Goal: Navigation & Orientation: Understand site structure

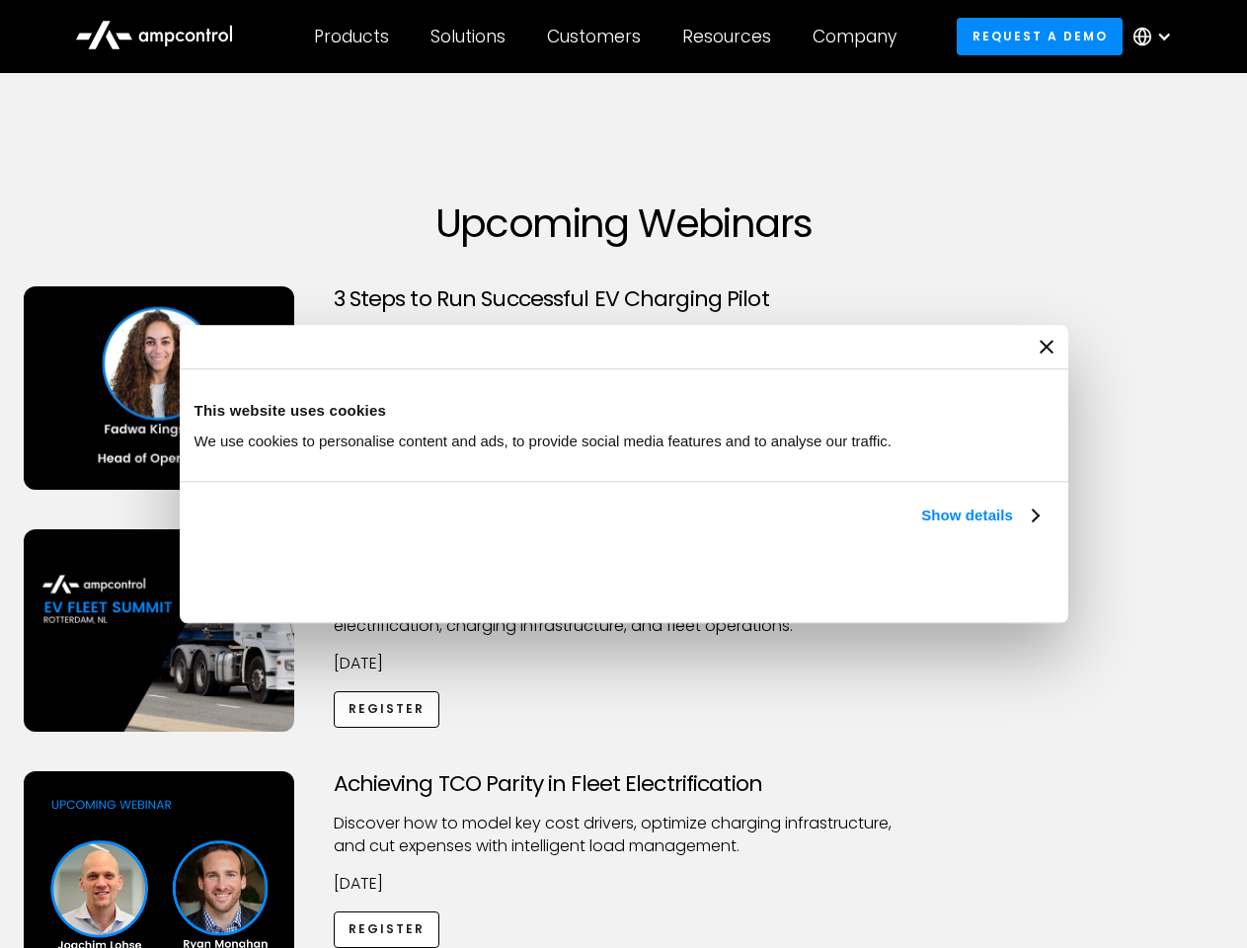
click at [921, 527] on link "Show details" at bounding box center [979, 516] width 117 height 24
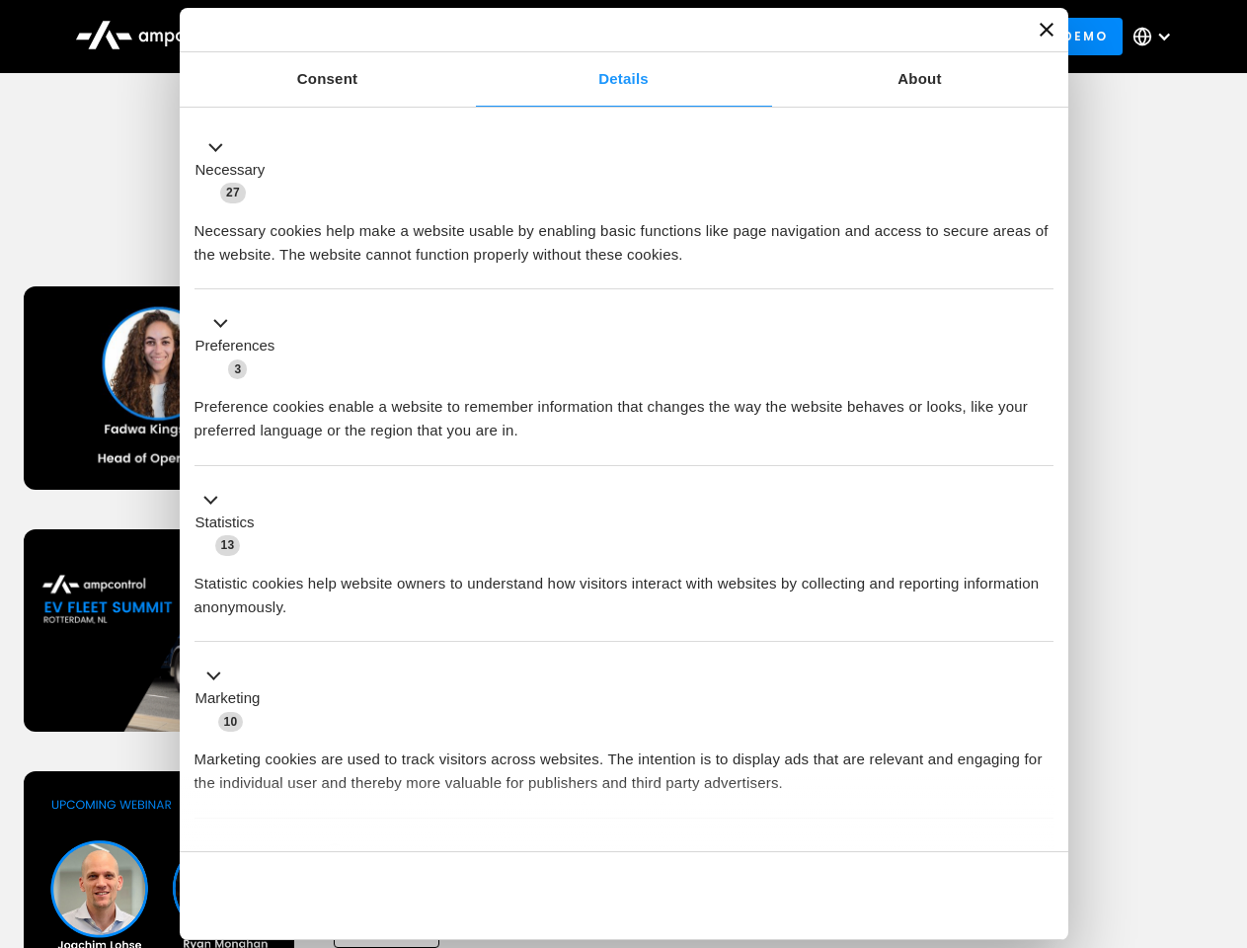
click at [1041, 818] on div "Consent Details [#IABV2SETTINGS#] About This website uses cookies We use cookie…" at bounding box center [624, 474] width 889 height 932
click at [1226, 796] on div "Achieving TCO Parity in Fleet Electrification Discover how to model key cost dr…" at bounding box center [624, 926] width 1240 height 310
click at [607, 37] on div "Customers" at bounding box center [594, 37] width 94 height 22
click at [351, 37] on div "Products" at bounding box center [351, 37] width 75 height 22
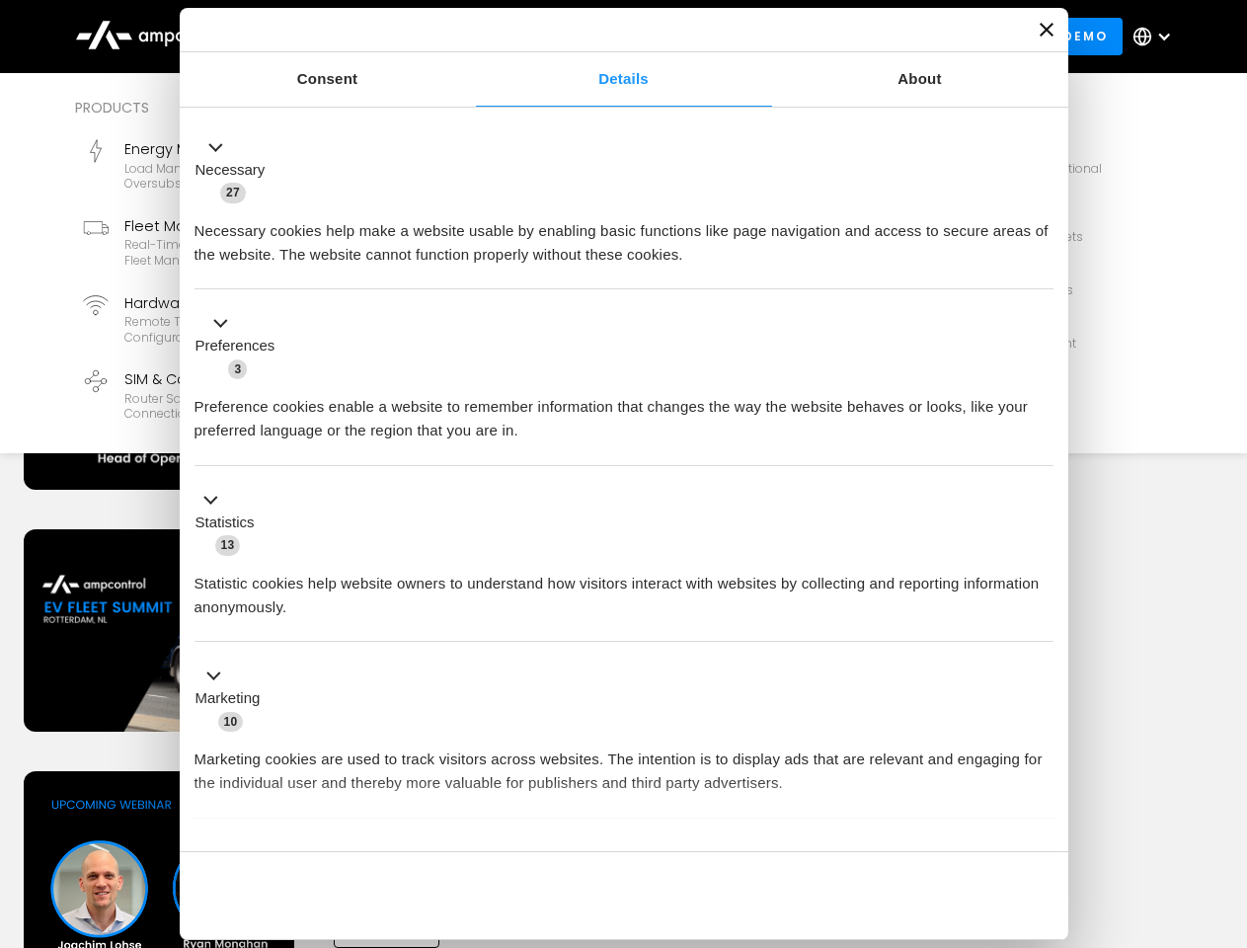
click at [469, 37] on div "Solutions" at bounding box center [468, 37] width 75 height 22
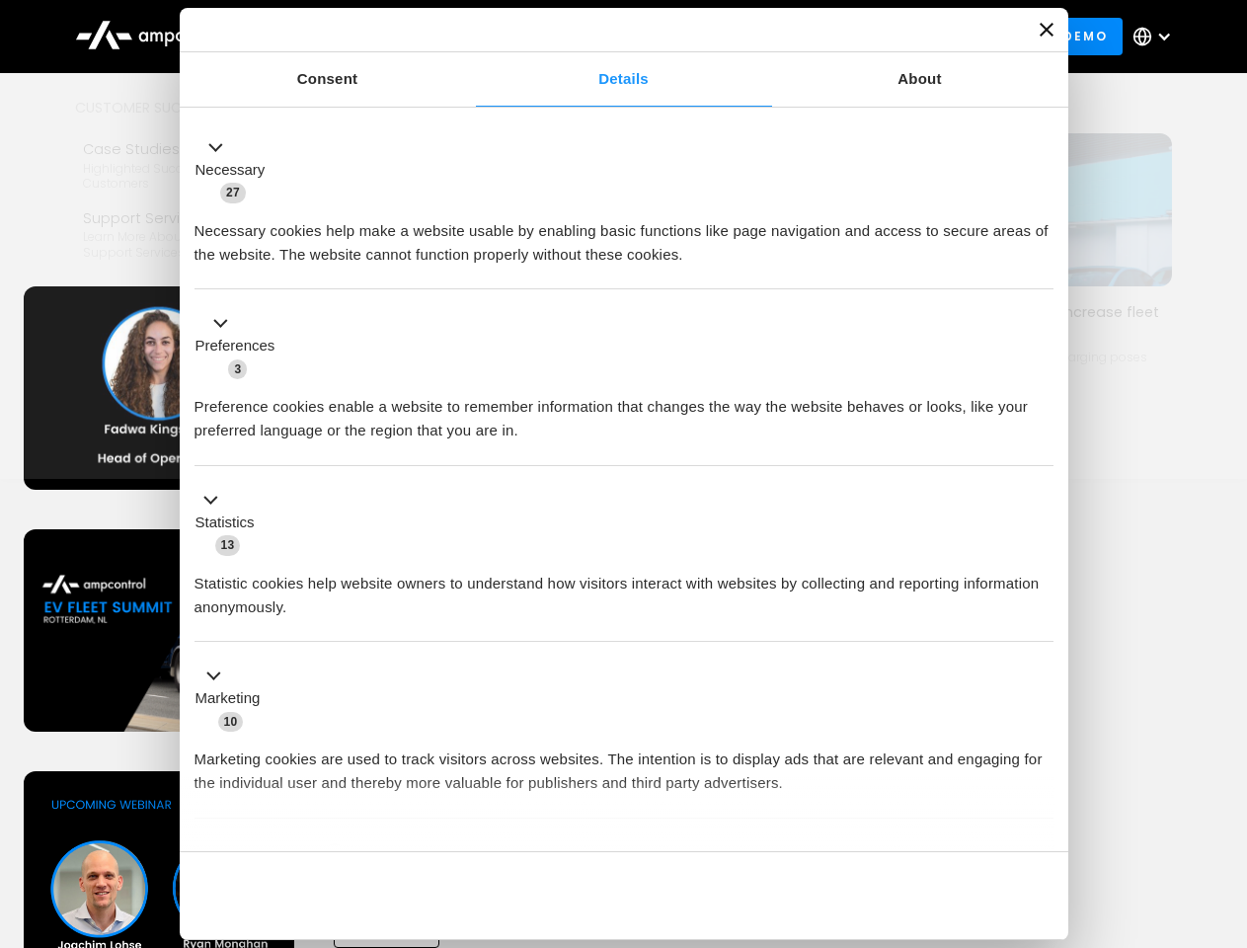
click at [598, 37] on div "Customers" at bounding box center [594, 37] width 94 height 22
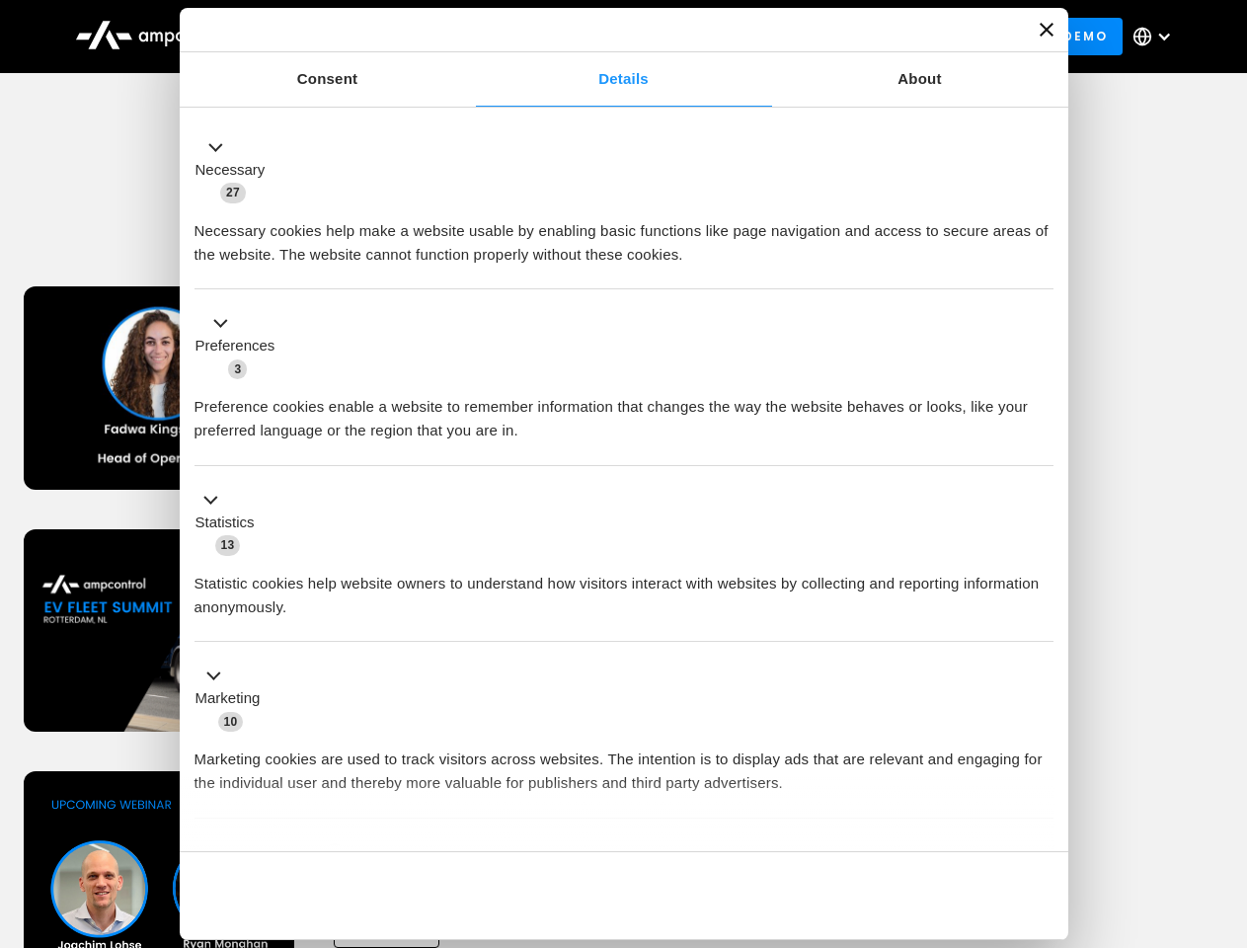
click at [731, 37] on div "Resources" at bounding box center [726, 37] width 89 height 22
click at [861, 37] on div "Company" at bounding box center [855, 37] width 84 height 22
click at [1157, 37] on div at bounding box center [1164, 37] width 16 height 16
